Goal: Task Accomplishment & Management: Use online tool/utility

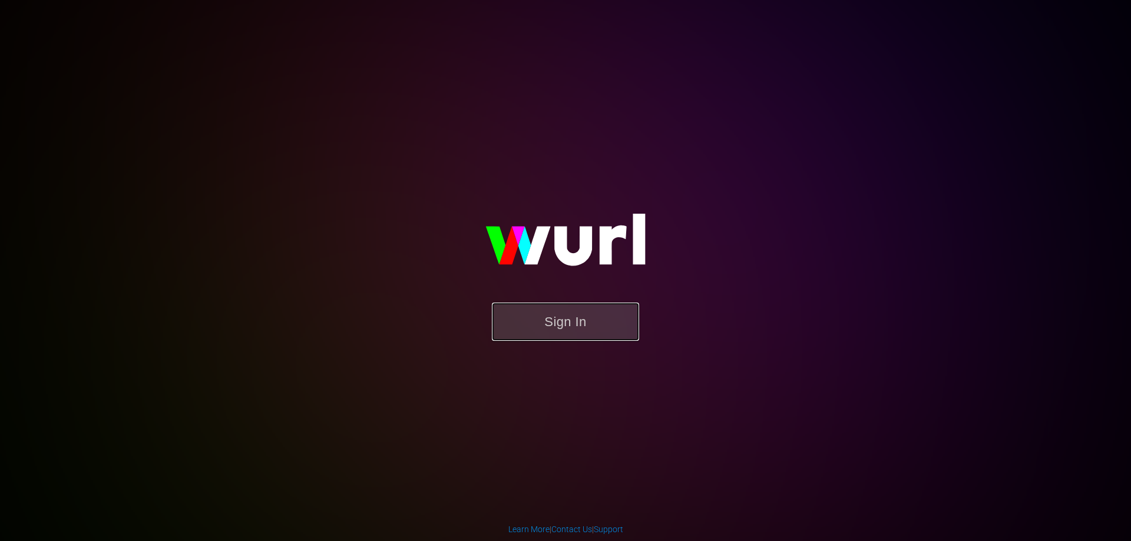
click at [543, 320] on button "Sign In" at bounding box center [565, 322] width 147 height 38
click at [567, 320] on button "Sign In" at bounding box center [565, 322] width 147 height 38
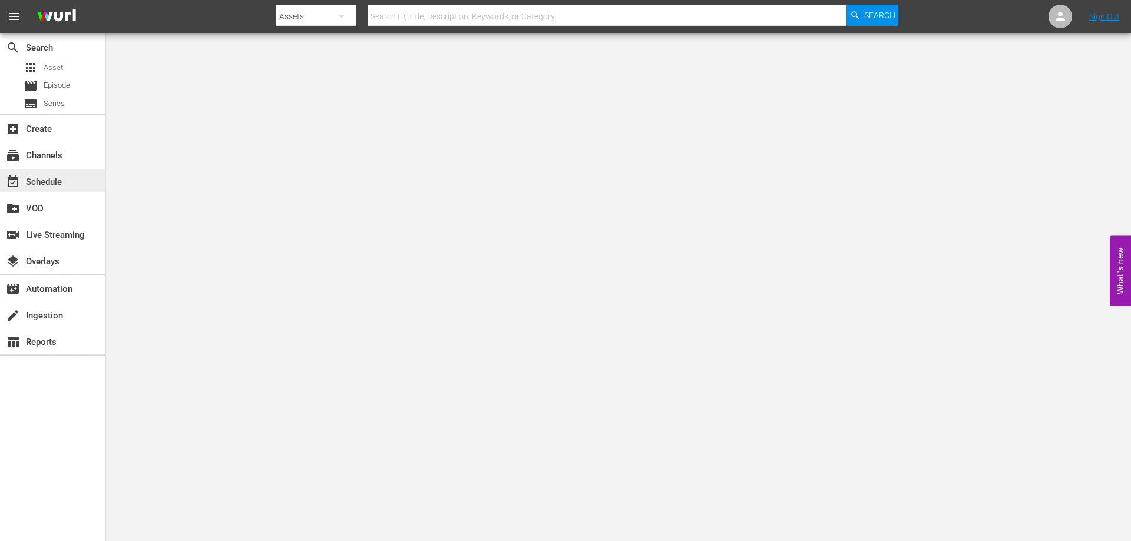
click at [51, 186] on div "event_available Schedule" at bounding box center [33, 180] width 66 height 11
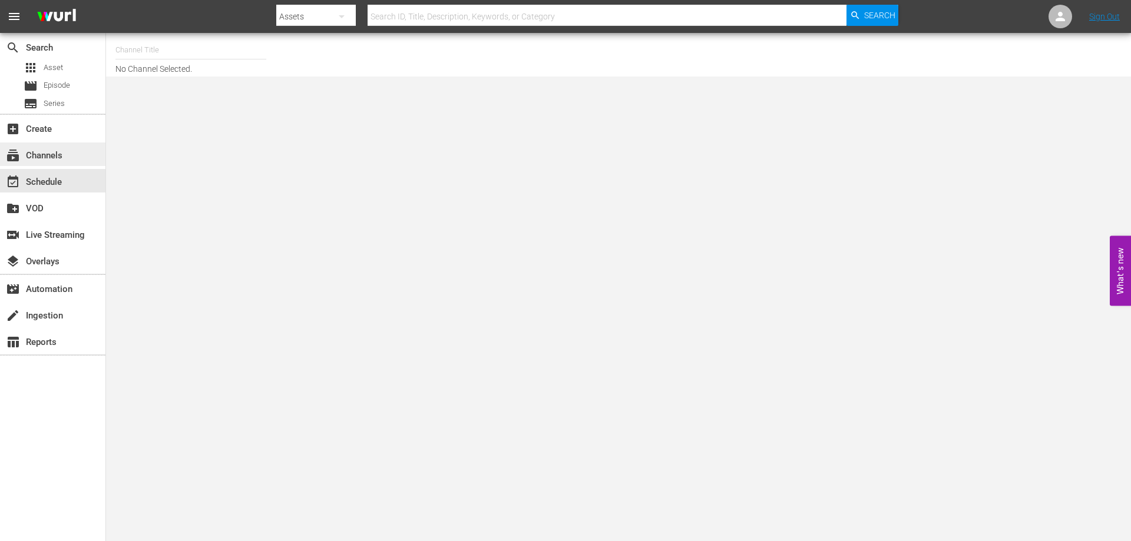
click at [54, 156] on div "subscriptions Channels" at bounding box center [33, 153] width 66 height 11
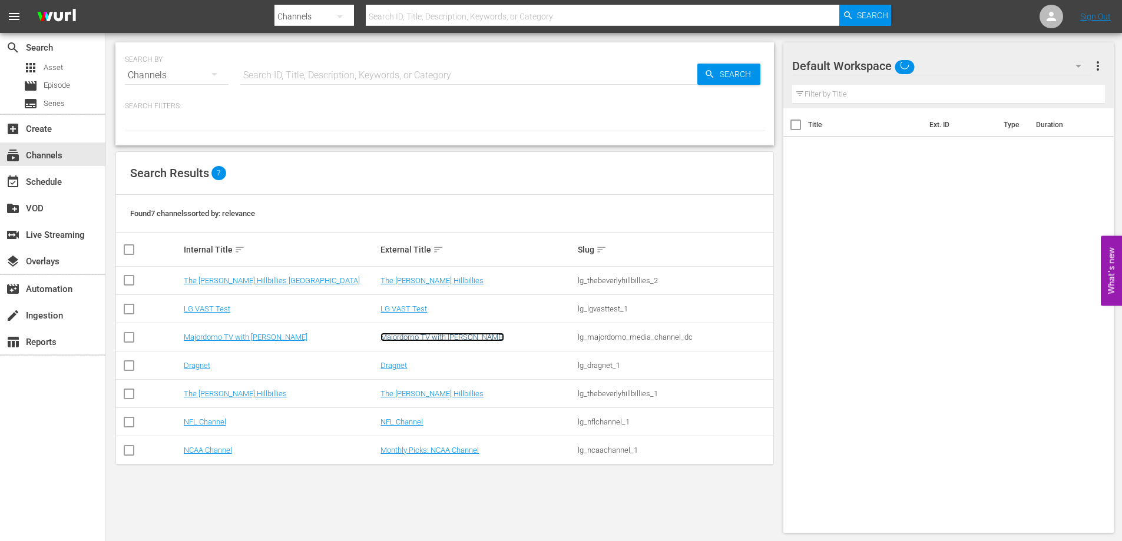
click at [412, 336] on link "Majordomo TV with [PERSON_NAME]" at bounding box center [443, 337] width 124 height 9
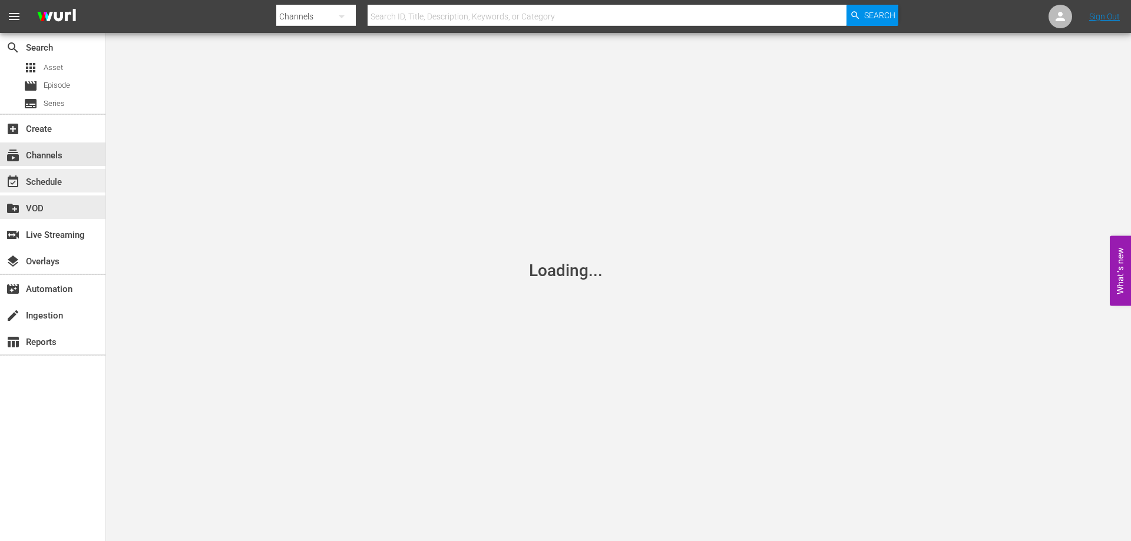
click at [67, 180] on div "event_available Schedule" at bounding box center [52, 181] width 105 height 24
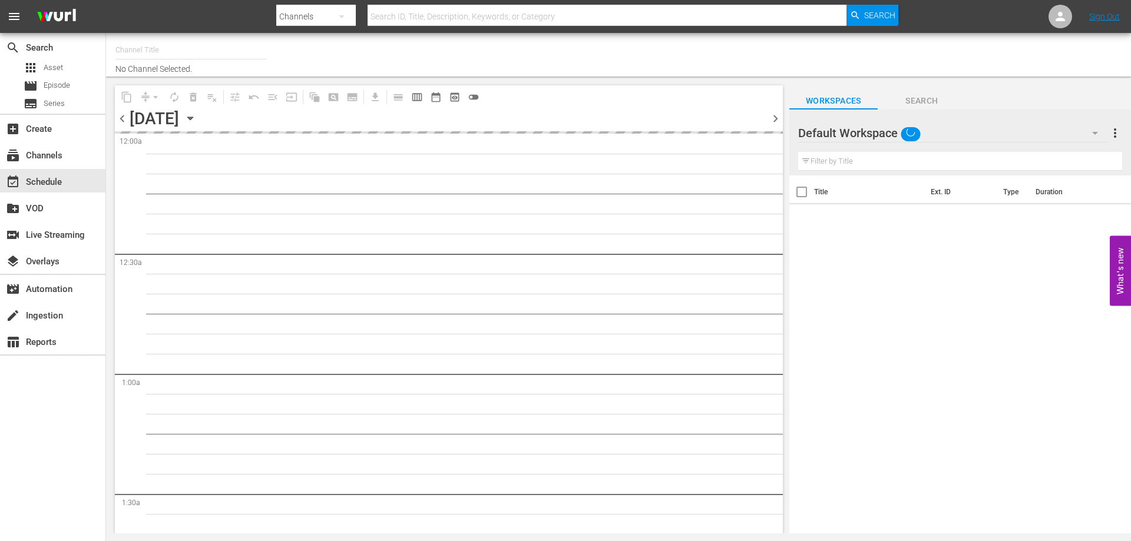
type input "Majordomo TV with [PERSON_NAME] (1369)"
